Goal: Transaction & Acquisition: Obtain resource

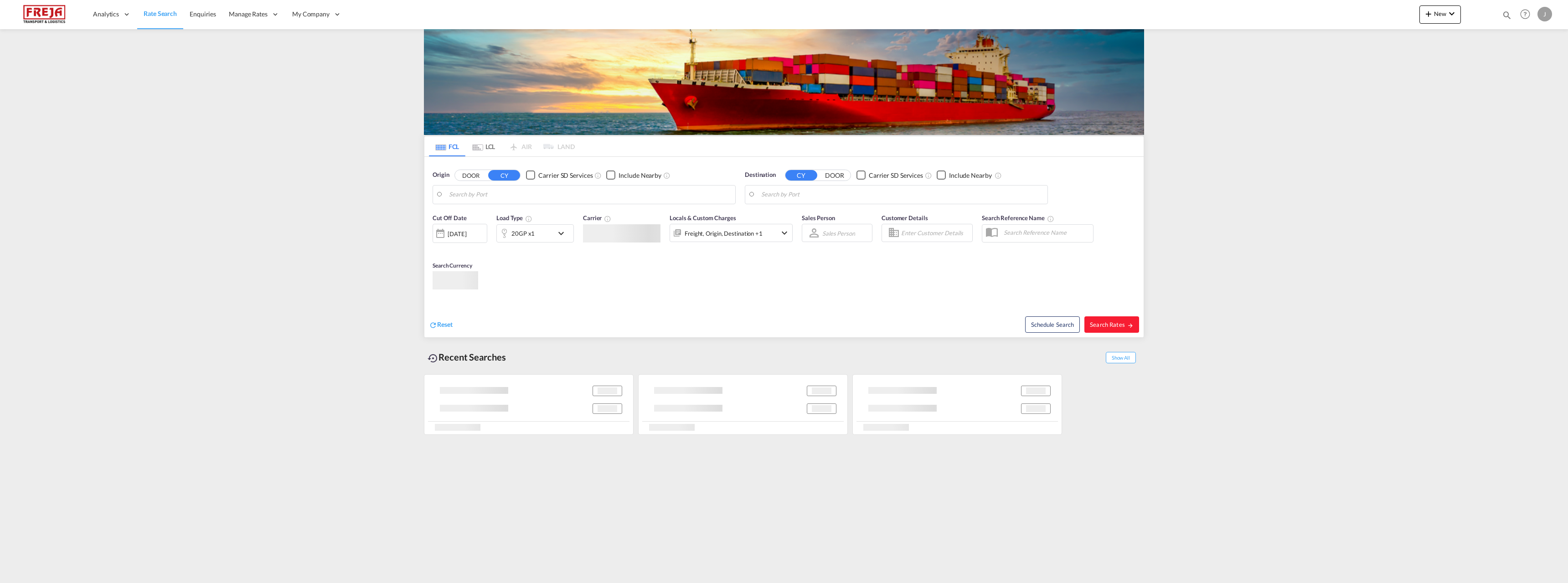
click at [478, 193] on body "Analytics Reports Dashboard Rate Search Enquiries Manage Rates Contract Rates" at bounding box center [784, 291] width 1568 height 583
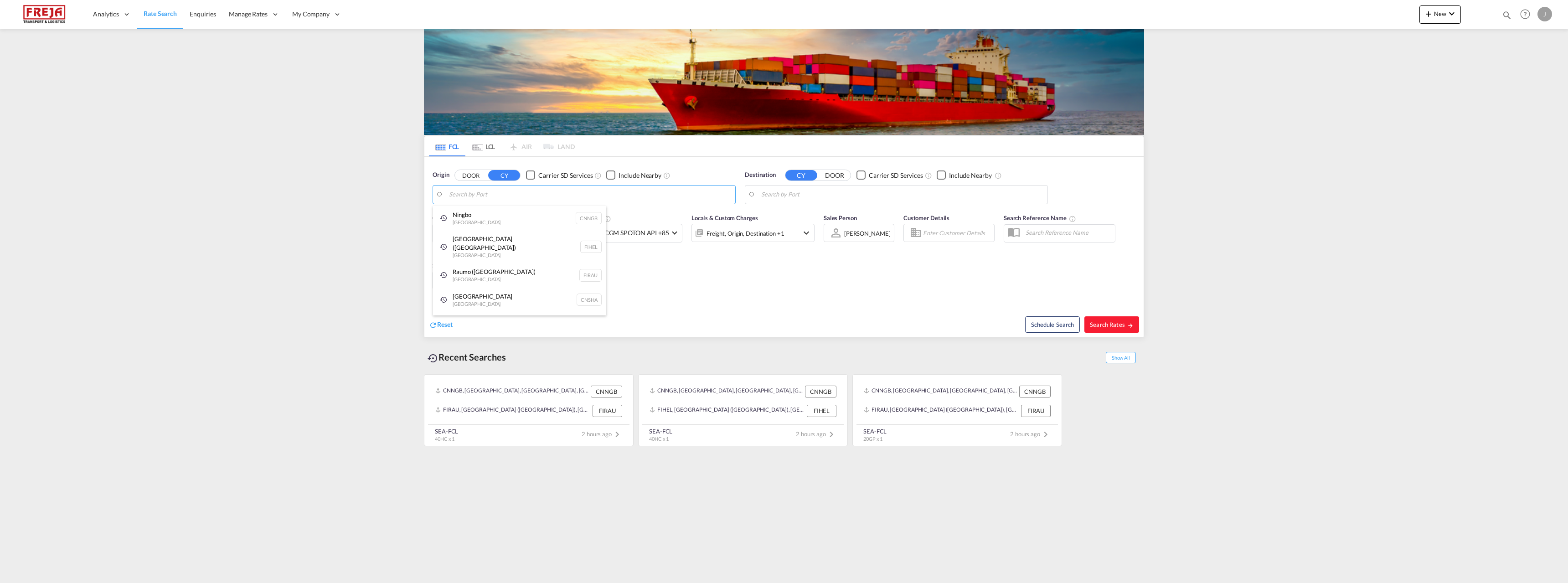
type input "a"
click at [496, 222] on div "Shangha i [GEOGRAPHIC_DATA] CNSHA" at bounding box center [519, 219] width 173 height 27
type input "[GEOGRAPHIC_DATA], [GEOGRAPHIC_DATA]"
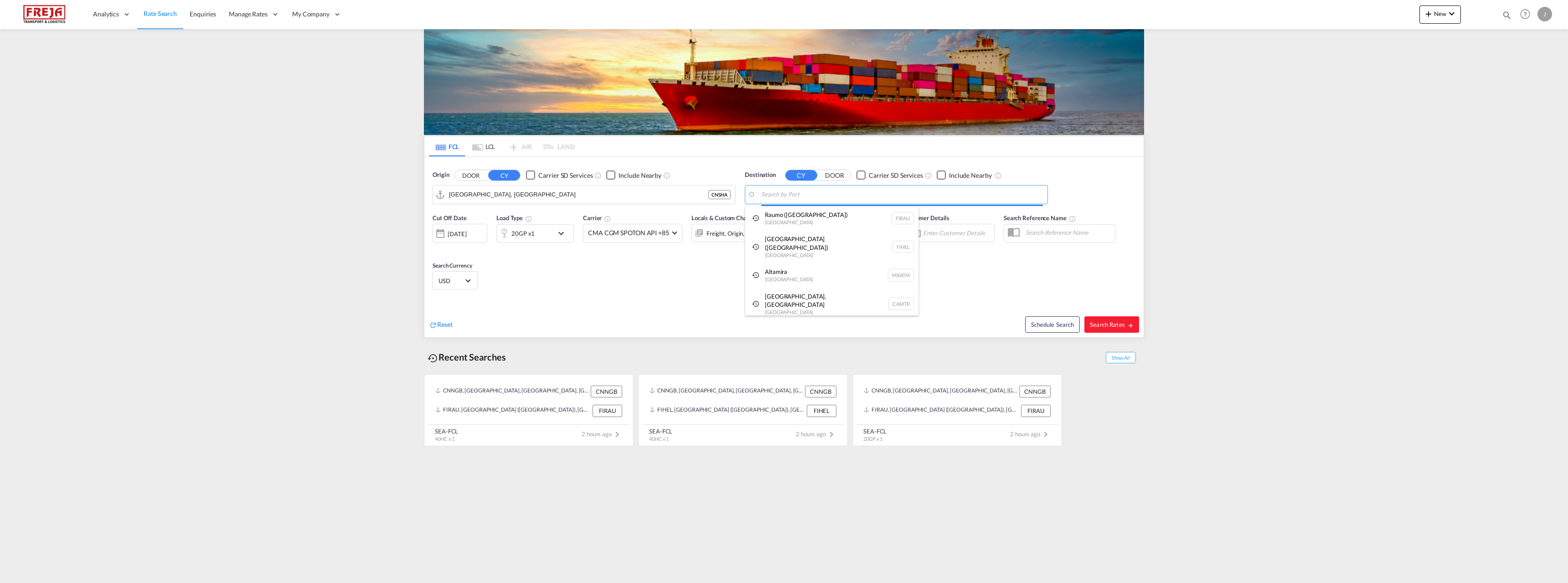
click at [802, 199] on body "Analytics Reports Dashboard Rate Search Enquiries Manage Rates Contract Rates" at bounding box center [784, 291] width 1568 height 583
click at [807, 214] on div "Aalborg [GEOGRAPHIC_DATA] DKAAL" at bounding box center [832, 219] width 173 height 27
type input "[GEOGRAPHIC_DATA], DKAAL"
click at [1103, 323] on span "Search Rates" at bounding box center [1112, 325] width 44 height 8
type input "CNSHA to DKAAL / [DATE]"
